Goal: Navigation & Orientation: Find specific page/section

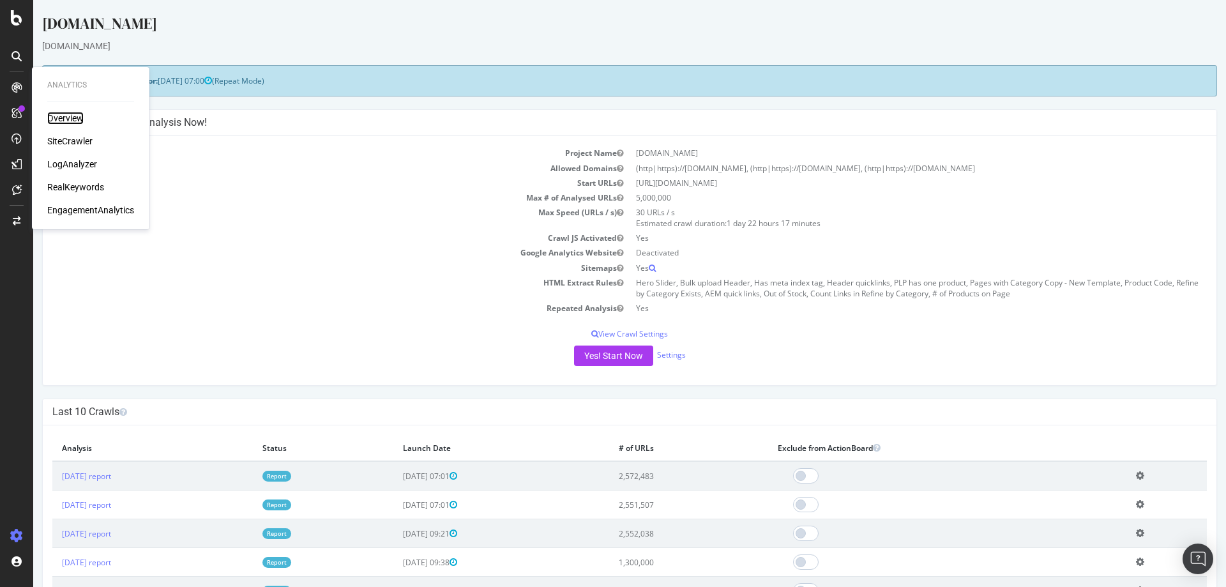
click at [75, 123] on div "Overview" at bounding box center [65, 118] width 36 height 13
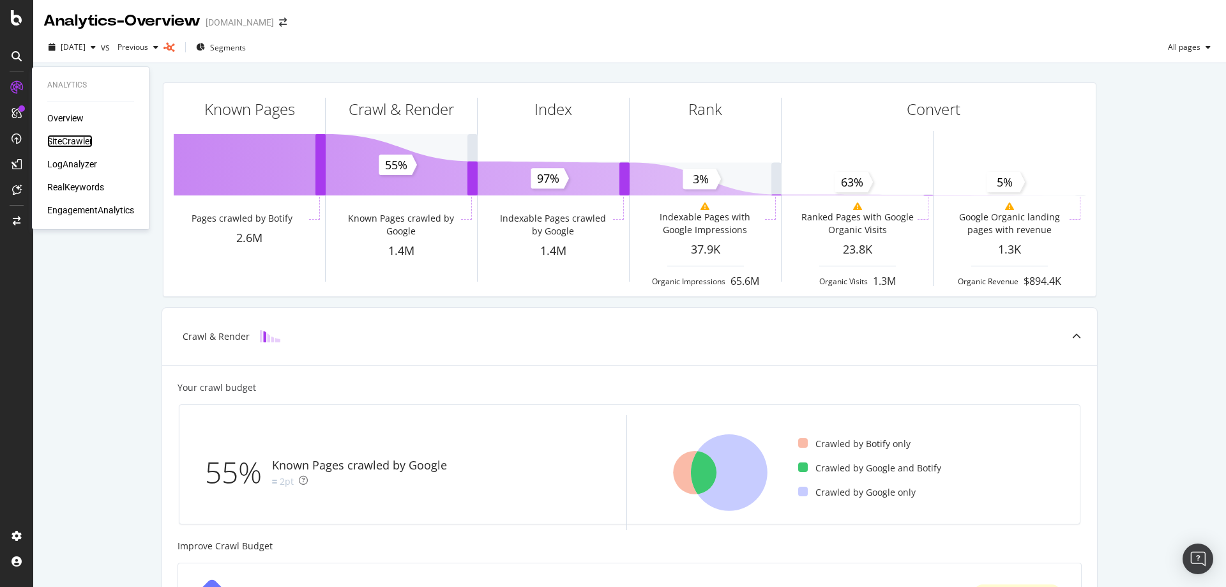
click at [72, 141] on div "SiteCrawler" at bounding box center [69, 141] width 45 height 13
